Goal: Task Accomplishment & Management: Use online tool/utility

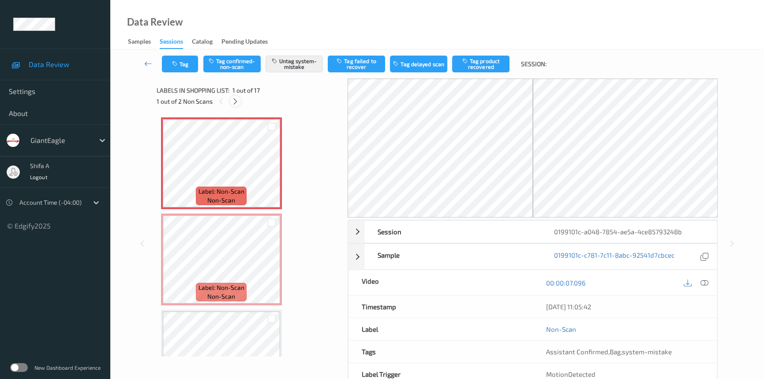
click at [235, 99] on icon at bounding box center [234, 101] width 7 height 8
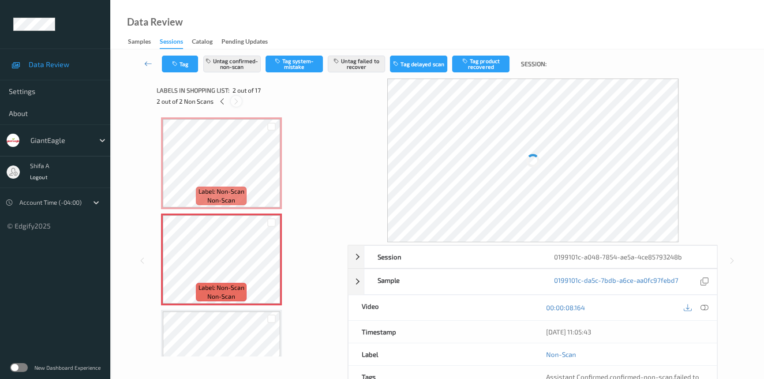
scroll to position [4, 0]
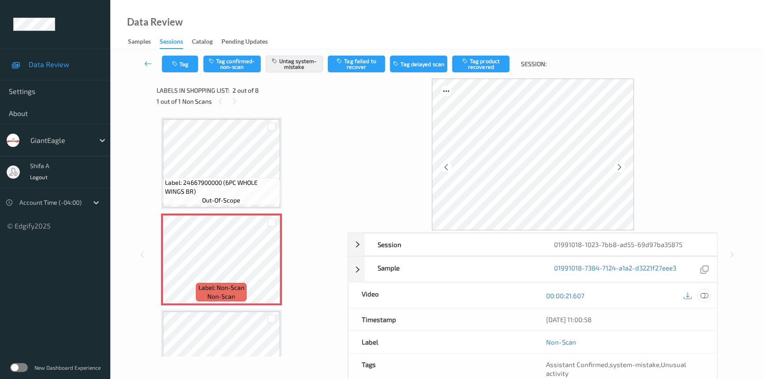
click at [708, 295] on icon at bounding box center [704, 295] width 8 height 8
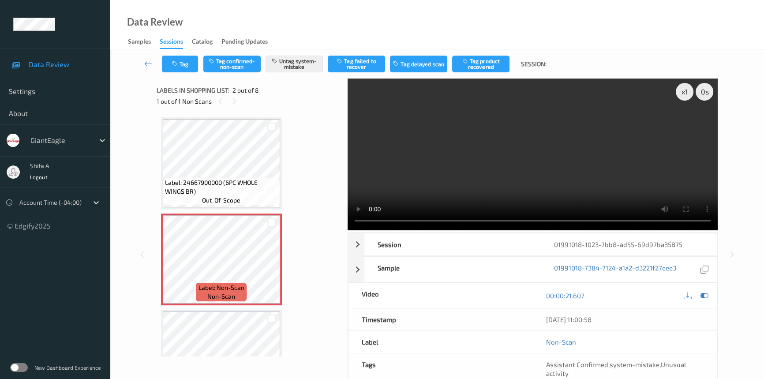
click at [558, 153] on video at bounding box center [532, 154] width 370 height 152
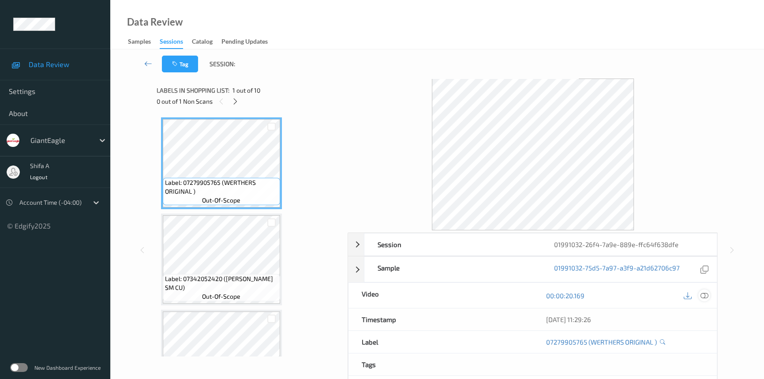
click at [704, 295] on icon at bounding box center [704, 295] width 8 height 8
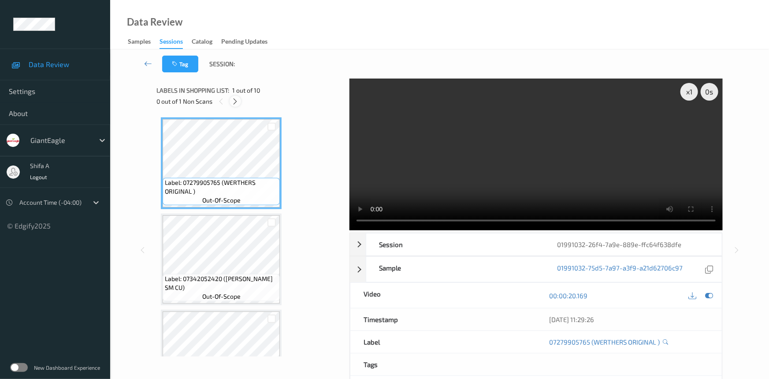
click at [236, 101] on icon at bounding box center [235, 101] width 7 height 8
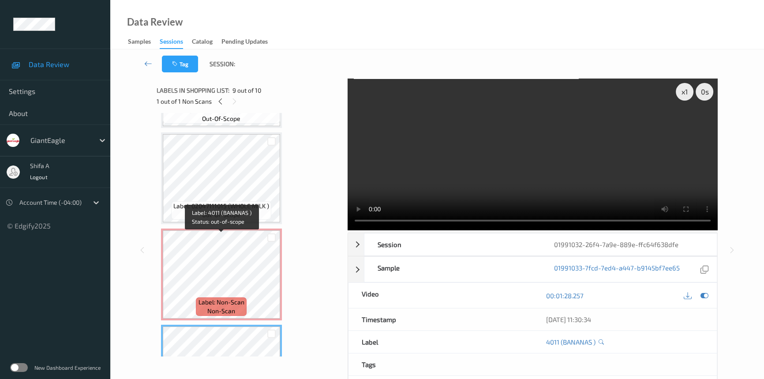
scroll to position [559, 0]
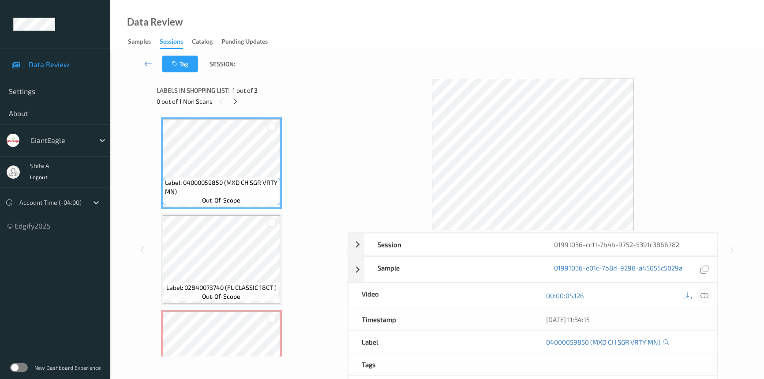
click at [707, 291] on icon at bounding box center [704, 295] width 8 height 8
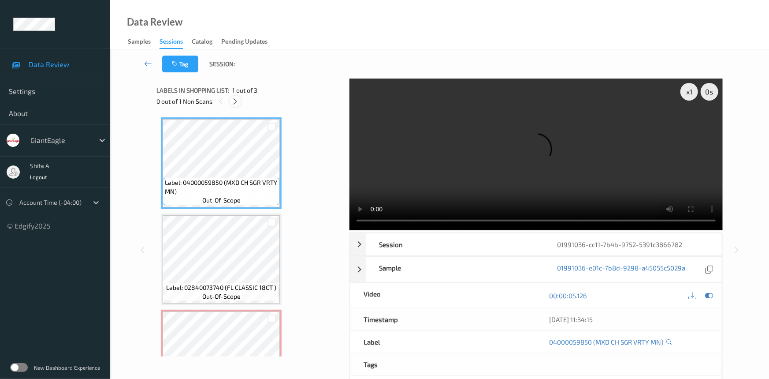
click at [233, 103] on icon at bounding box center [235, 101] width 7 height 8
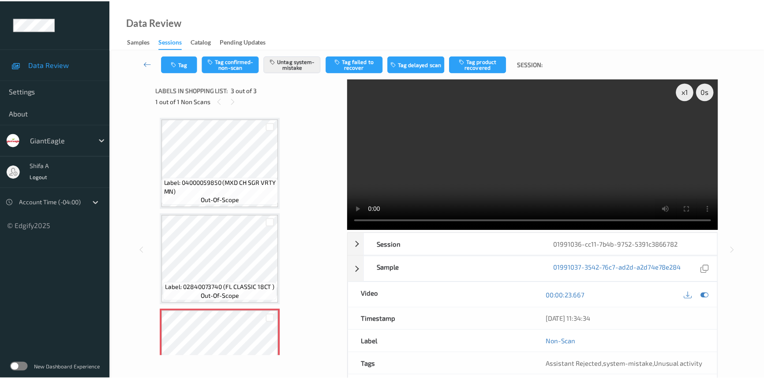
scroll to position [49, 0]
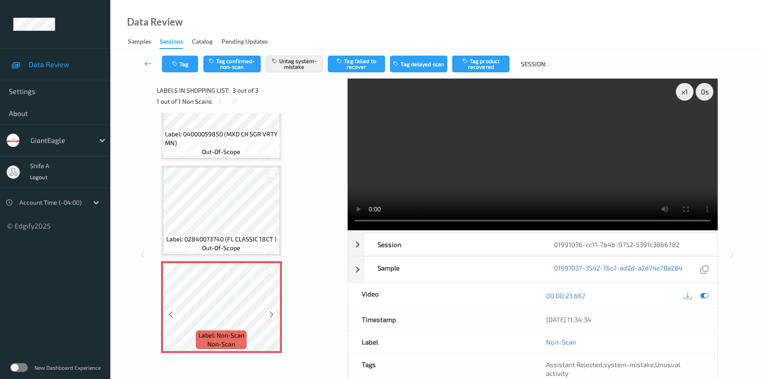
click at [269, 312] on icon at bounding box center [271, 314] width 7 height 8
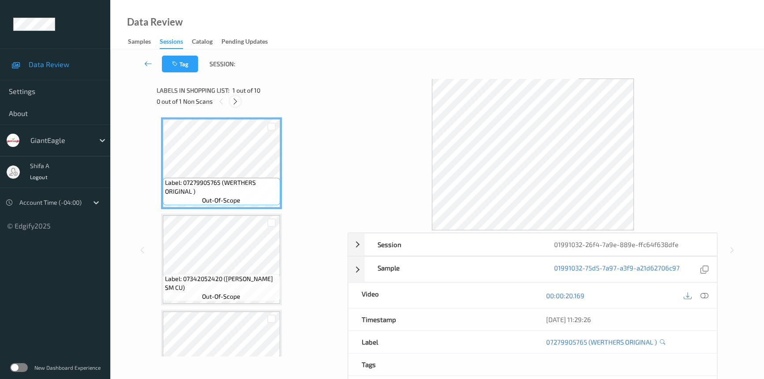
click at [239, 104] on icon at bounding box center [234, 101] width 7 height 8
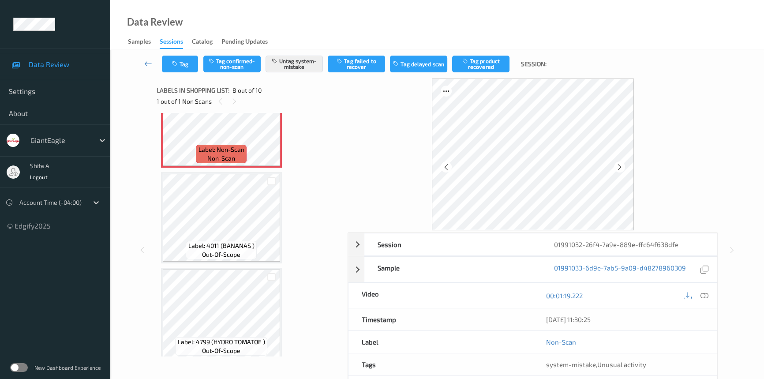
scroll to position [719, 0]
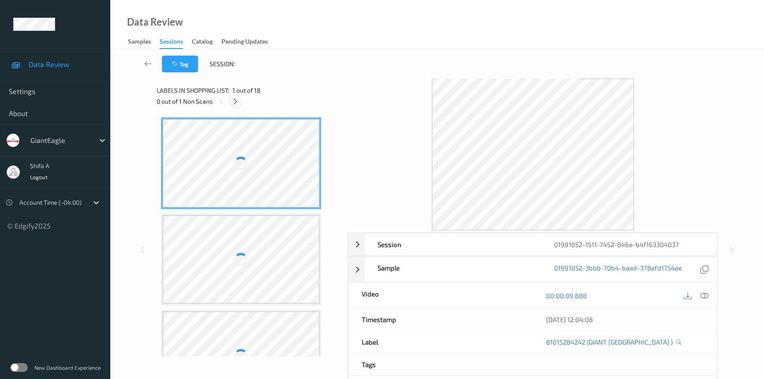
click at [234, 99] on icon at bounding box center [234, 101] width 7 height 8
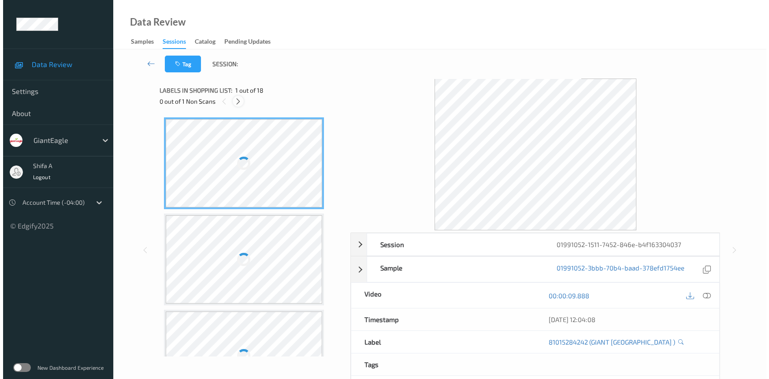
scroll to position [1058, 0]
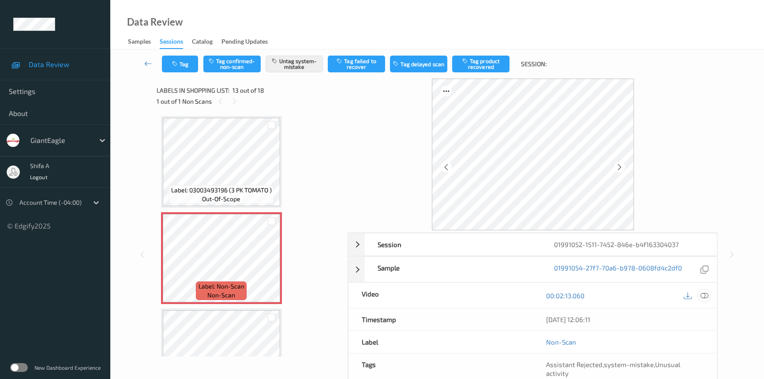
click at [705, 296] on icon at bounding box center [704, 295] width 8 height 8
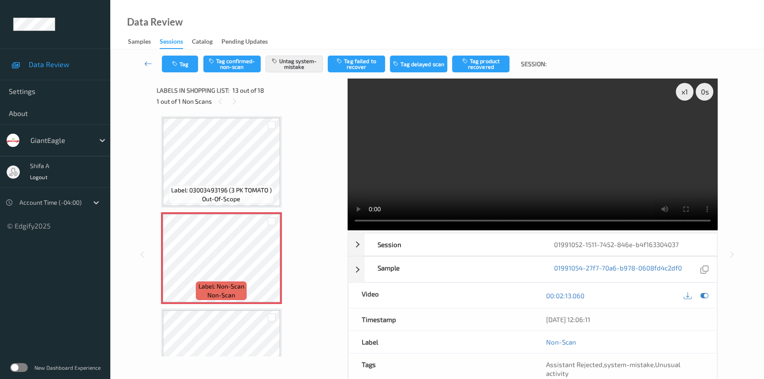
click at [600, 150] on video at bounding box center [532, 154] width 370 height 152
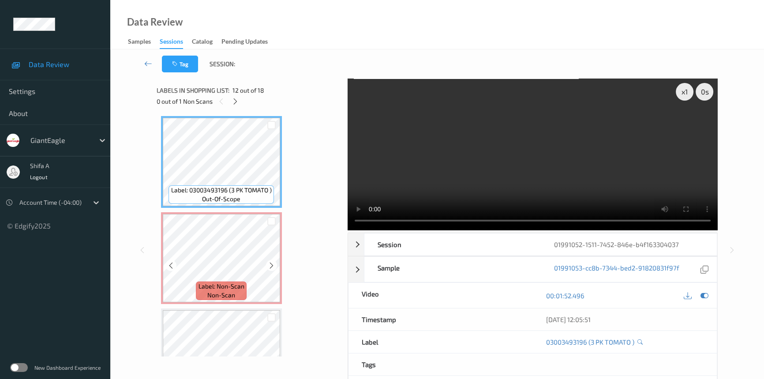
click at [244, 281] on div "Label: Non-Scan non-scan" at bounding box center [221, 290] width 50 height 19
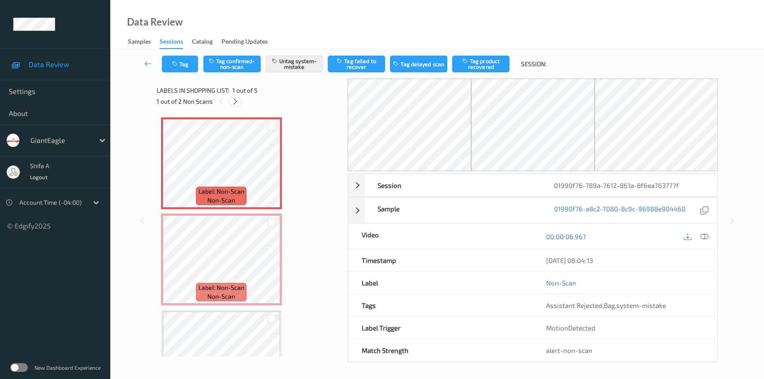
click at [234, 106] on div at bounding box center [235, 101] width 11 height 11
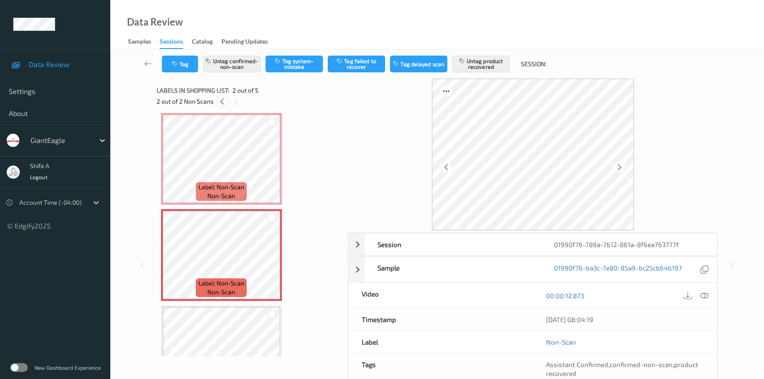
click at [221, 101] on icon at bounding box center [221, 101] width 7 height 8
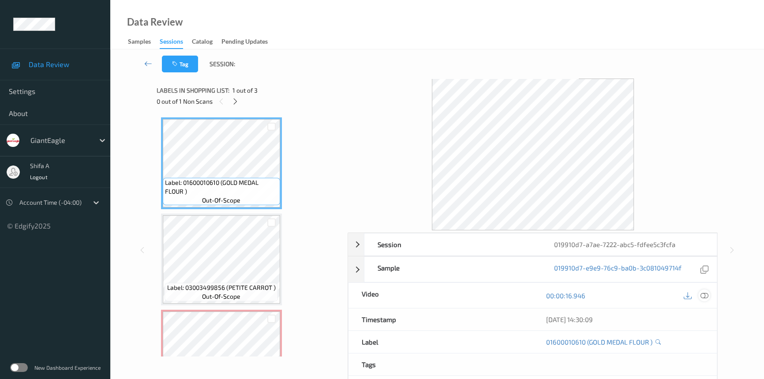
click at [706, 294] on icon at bounding box center [704, 295] width 8 height 8
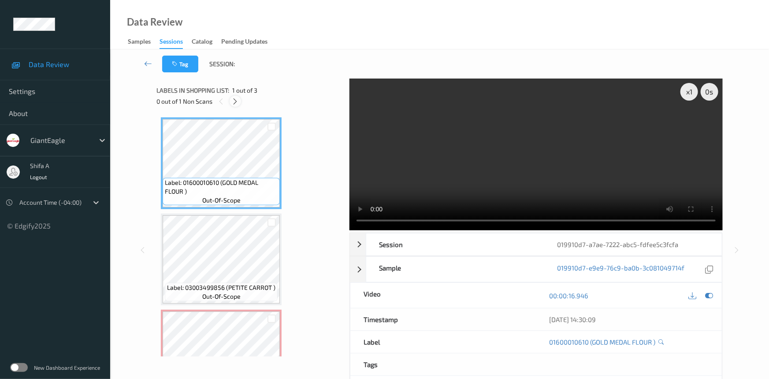
click at [235, 103] on icon at bounding box center [235, 101] width 7 height 8
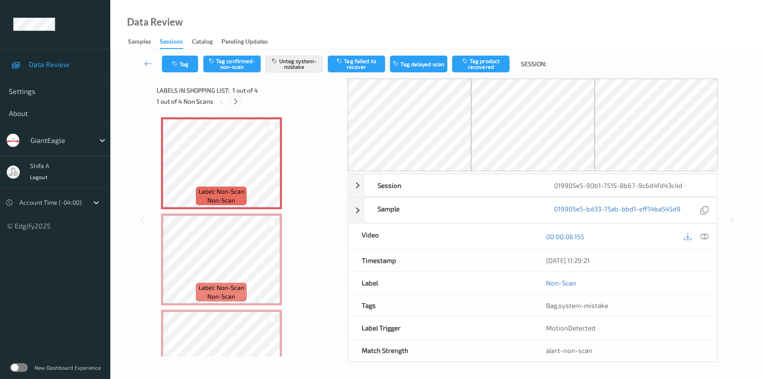
click at [238, 101] on icon at bounding box center [235, 101] width 7 height 8
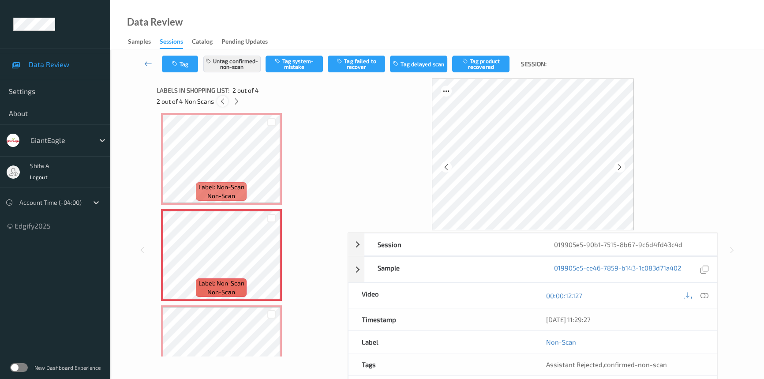
click at [221, 102] on icon at bounding box center [222, 101] width 7 height 8
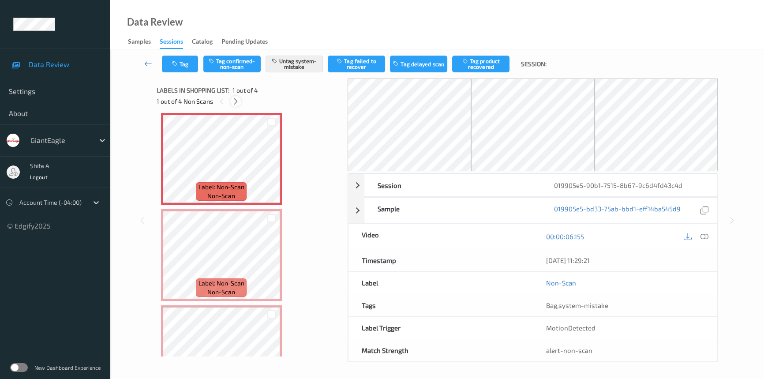
click at [236, 98] on icon at bounding box center [235, 101] width 7 height 8
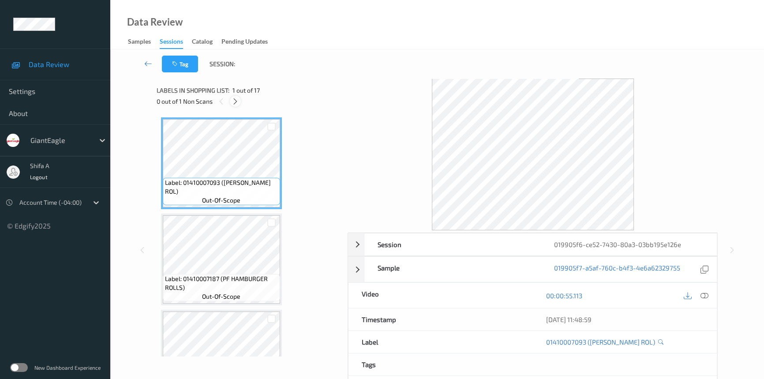
click at [235, 98] on icon at bounding box center [234, 101] width 7 height 8
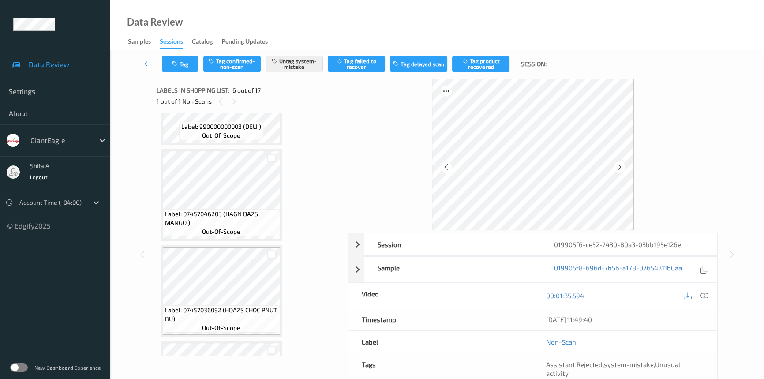
scroll to position [481, 0]
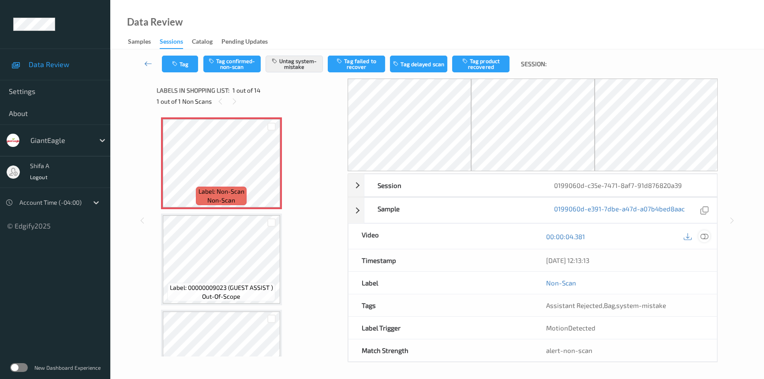
click at [707, 235] on icon at bounding box center [704, 236] width 8 height 8
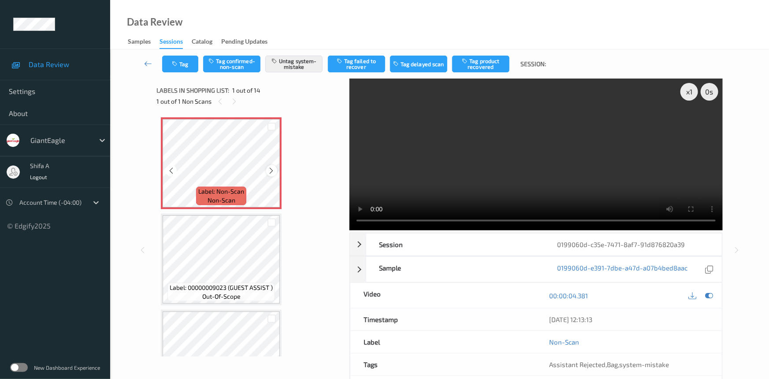
click at [273, 171] on icon at bounding box center [271, 171] width 7 height 8
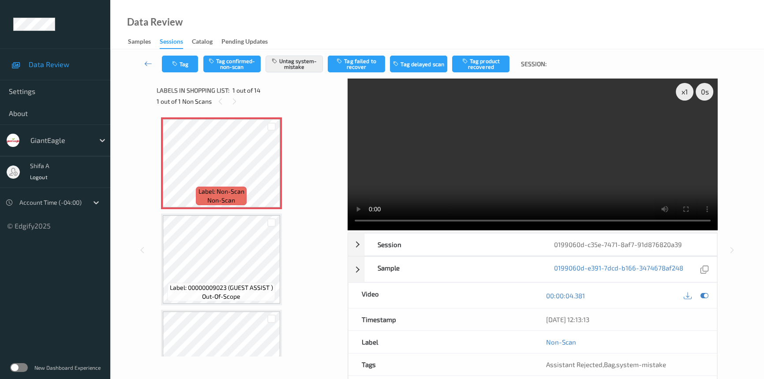
click at [571, 145] on video at bounding box center [532, 154] width 370 height 152
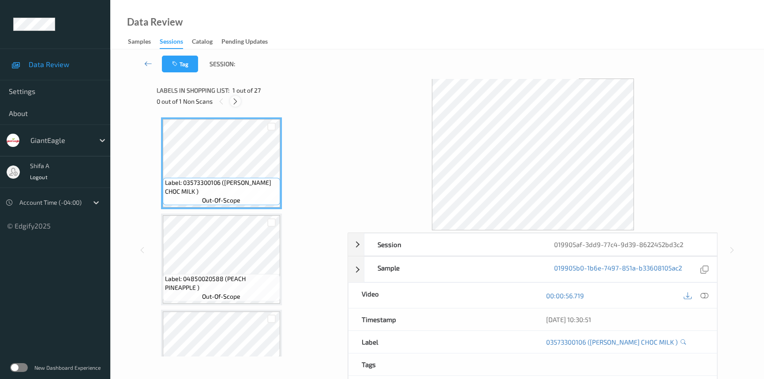
click at [237, 105] on icon at bounding box center [234, 101] width 7 height 8
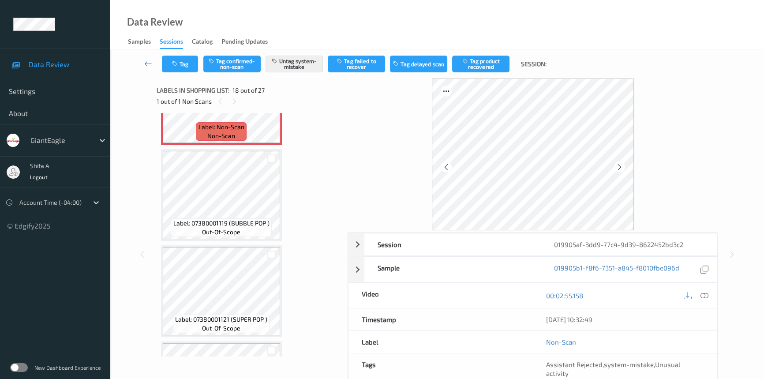
scroll to position [1537, 0]
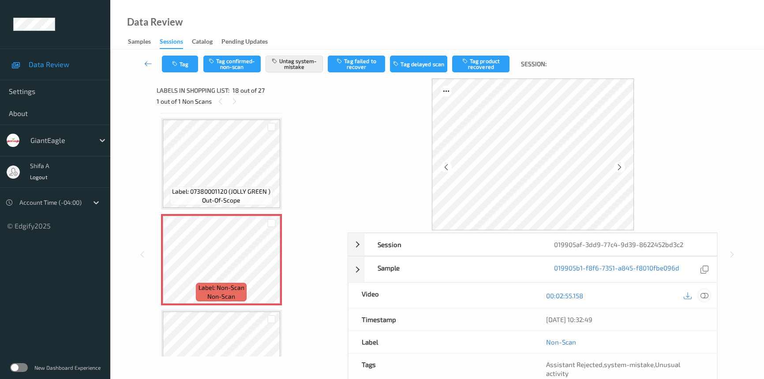
click at [707, 295] on icon at bounding box center [704, 295] width 8 height 8
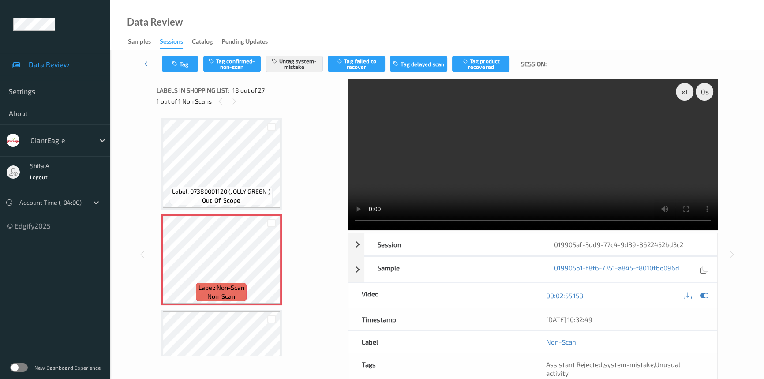
click at [598, 108] on video at bounding box center [532, 154] width 370 height 152
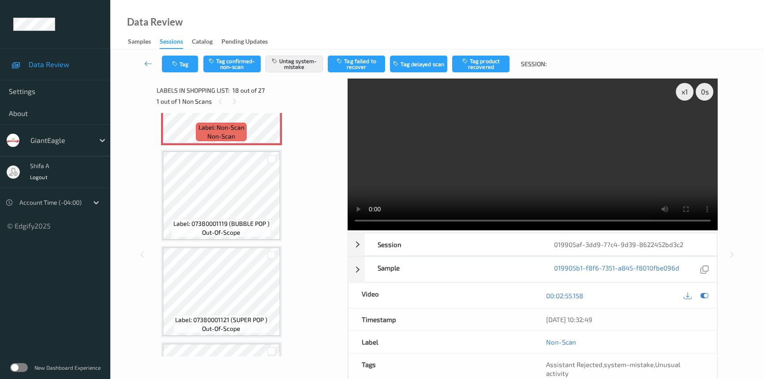
scroll to position [1698, 0]
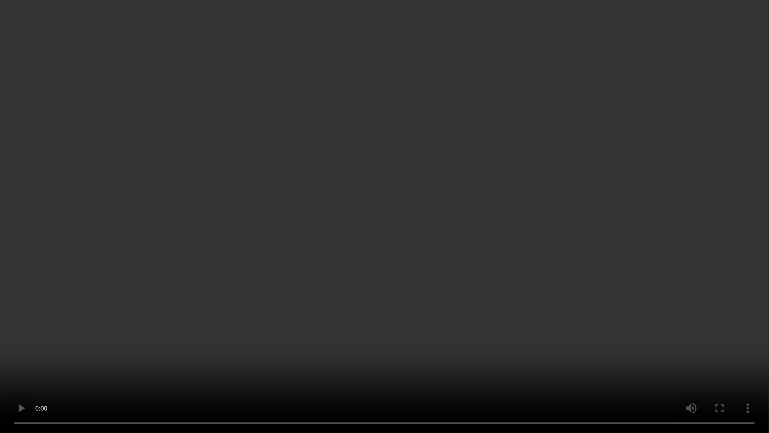
click at [564, 256] on video at bounding box center [384, 216] width 769 height 433
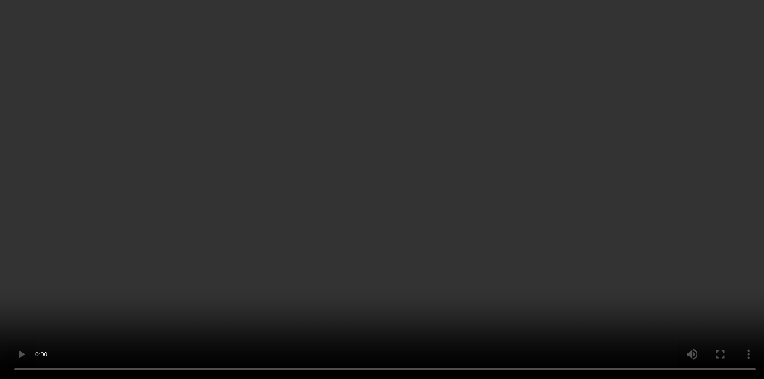
scroll to position [1537, 0]
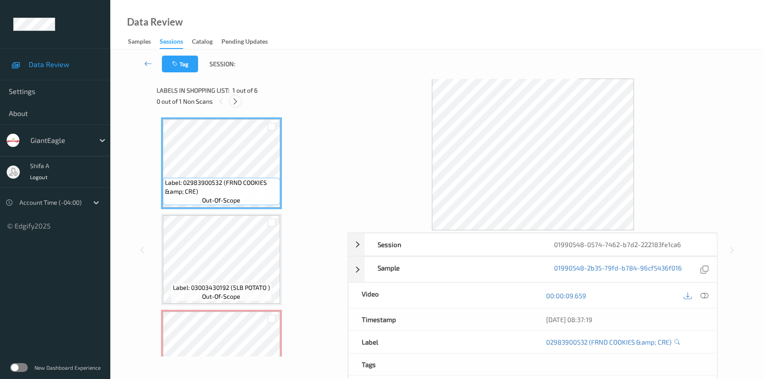
click at [237, 104] on icon at bounding box center [234, 101] width 7 height 8
click at [705, 293] on icon at bounding box center [704, 295] width 8 height 8
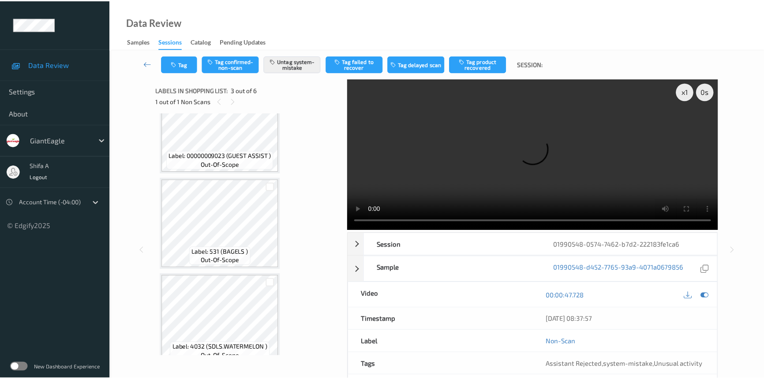
scroll to position [336, 0]
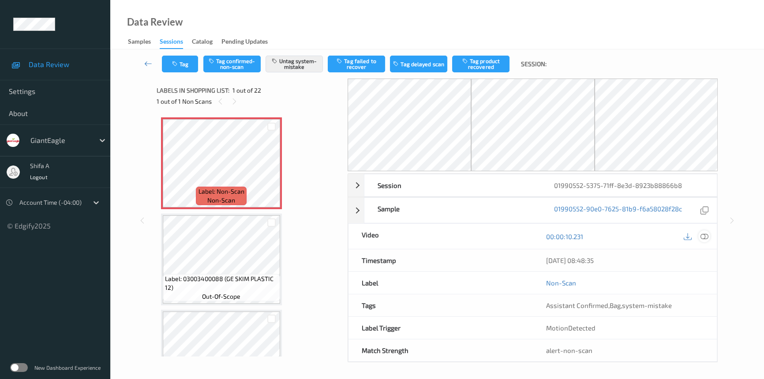
click at [705, 238] on icon at bounding box center [704, 236] width 8 height 8
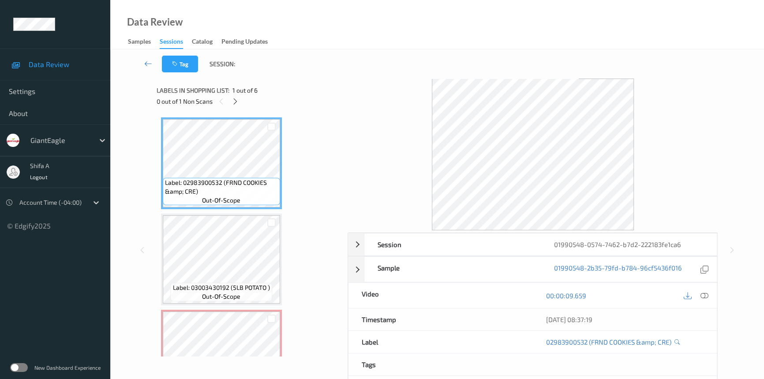
click at [235, 101] on icon at bounding box center [234, 101] width 7 height 8
click at [233, 103] on icon at bounding box center [235, 101] width 7 height 8
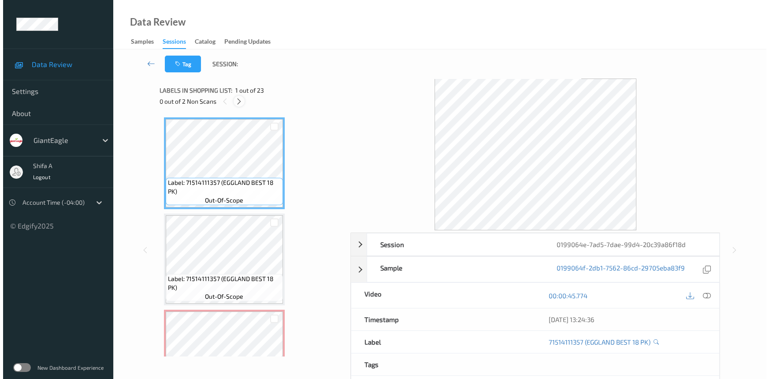
scroll to position [100, 0]
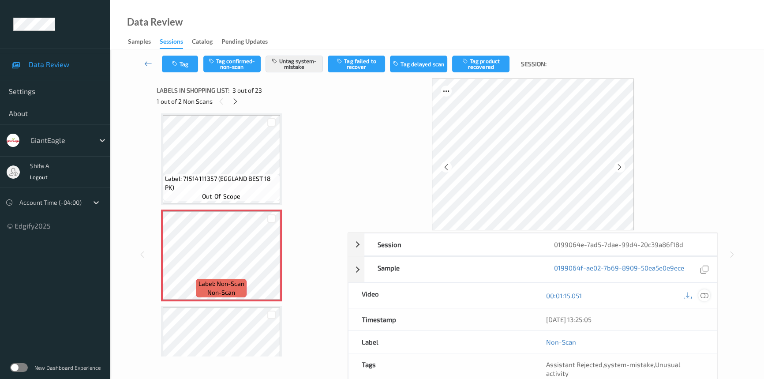
click at [705, 295] on icon at bounding box center [704, 295] width 8 height 8
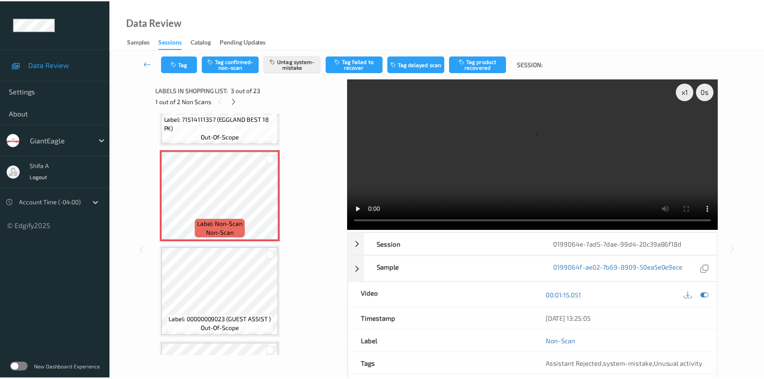
scroll to position [160, 0]
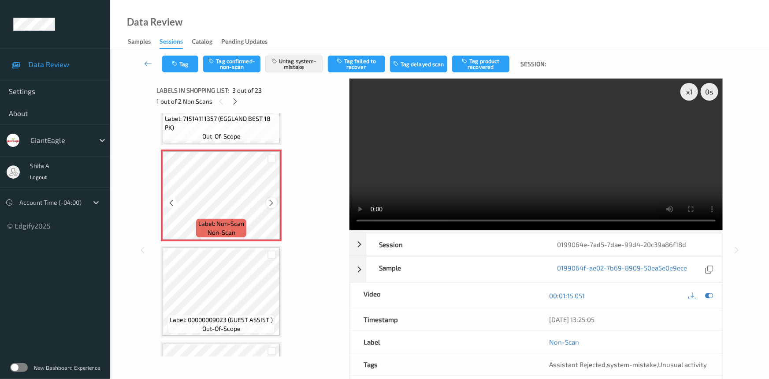
click at [272, 204] on icon at bounding box center [271, 203] width 7 height 8
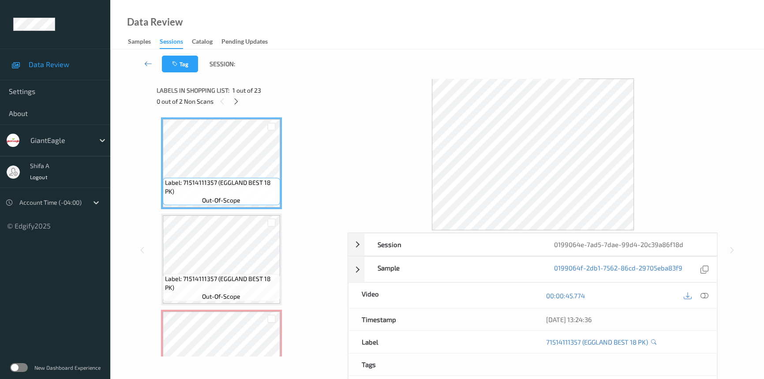
click at [243, 101] on div "0 out of 2 Non Scans" at bounding box center [249, 101] width 185 height 11
click at [237, 101] on icon at bounding box center [235, 101] width 7 height 8
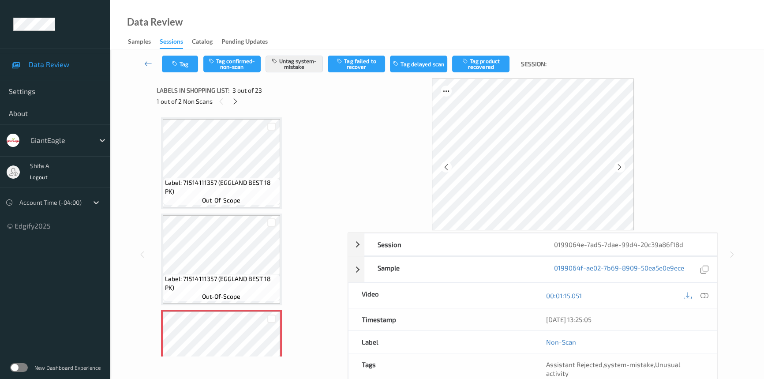
scroll to position [100, 0]
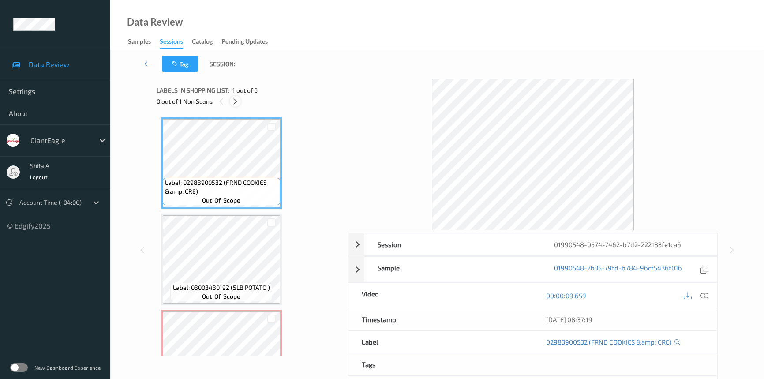
click at [233, 101] on icon at bounding box center [234, 101] width 7 height 8
click at [240, 101] on div at bounding box center [235, 101] width 11 height 11
click at [228, 93] on span "Labels in shopping list:" at bounding box center [193, 90] width 73 height 9
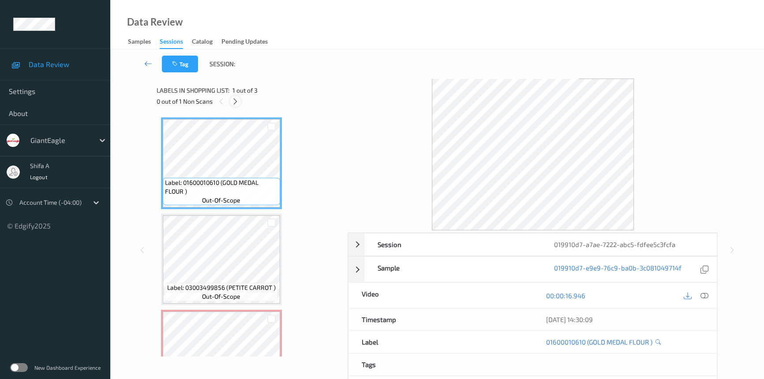
click at [236, 100] on icon at bounding box center [234, 101] width 7 height 8
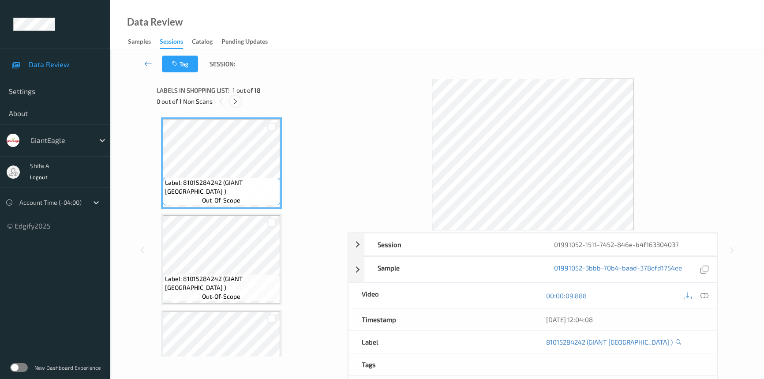
click at [235, 103] on icon at bounding box center [234, 101] width 7 height 8
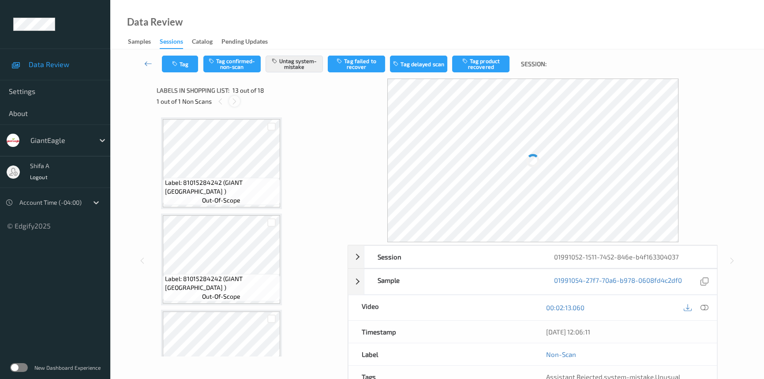
scroll to position [1058, 0]
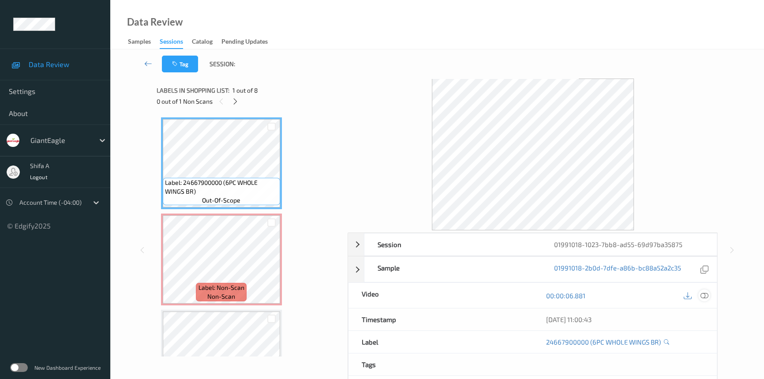
click at [706, 294] on icon at bounding box center [704, 295] width 8 height 8
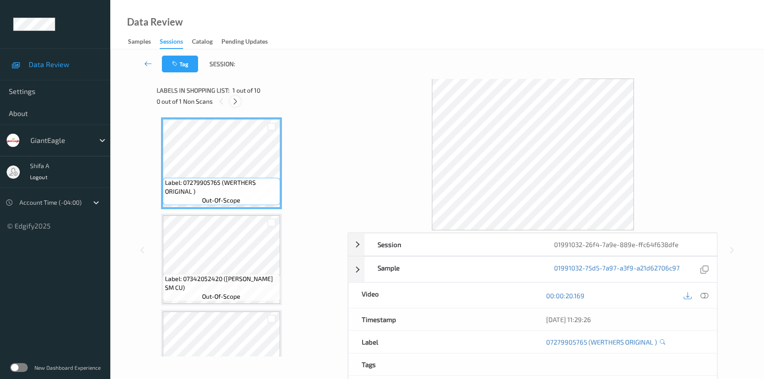
click at [236, 101] on icon at bounding box center [234, 101] width 7 height 8
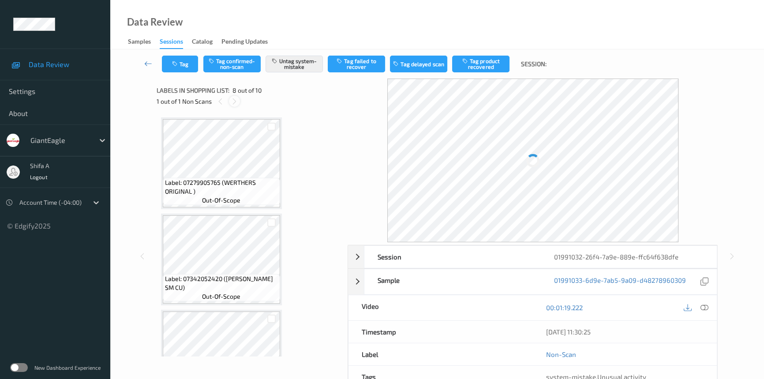
scroll to position [579, 0]
